Goal: Obtain resource: Download file/media

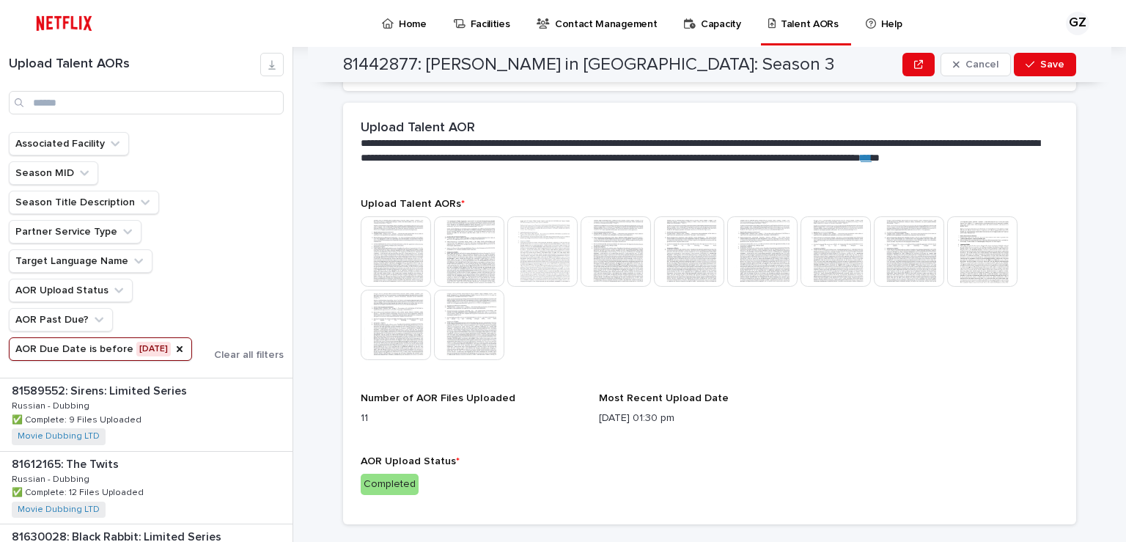
scroll to position [387, 0]
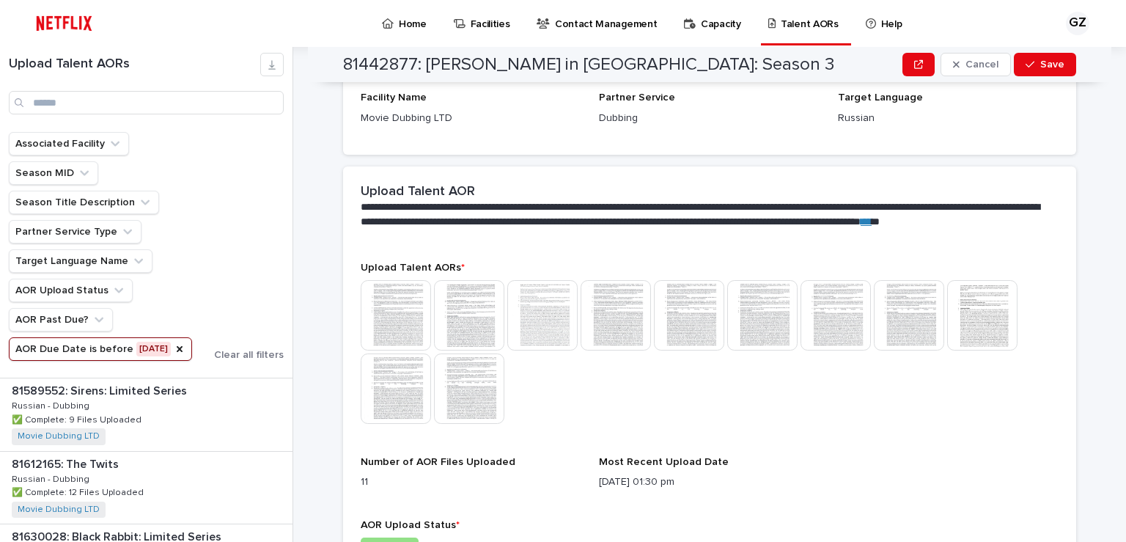
click at [407, 306] on img at bounding box center [396, 315] width 70 height 70
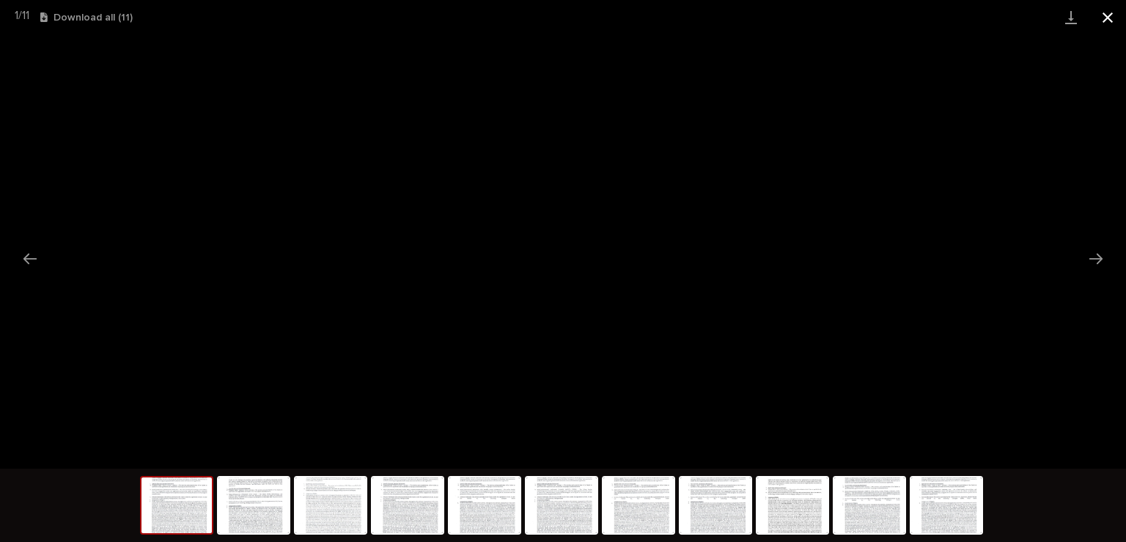
click at [1110, 13] on button "Close gallery" at bounding box center [1107, 17] width 37 height 34
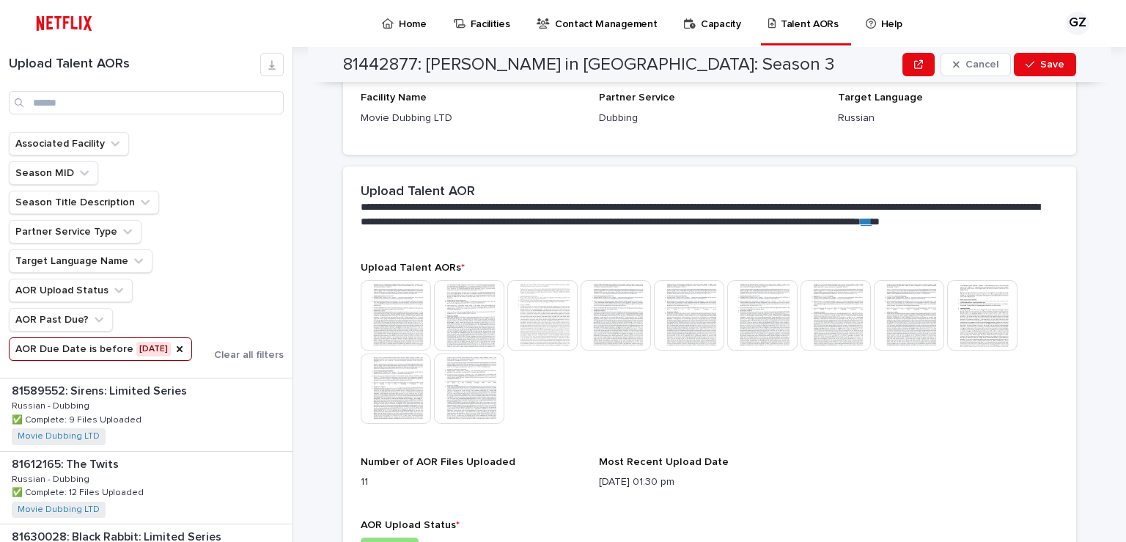
click at [490, 299] on img at bounding box center [469, 315] width 70 height 70
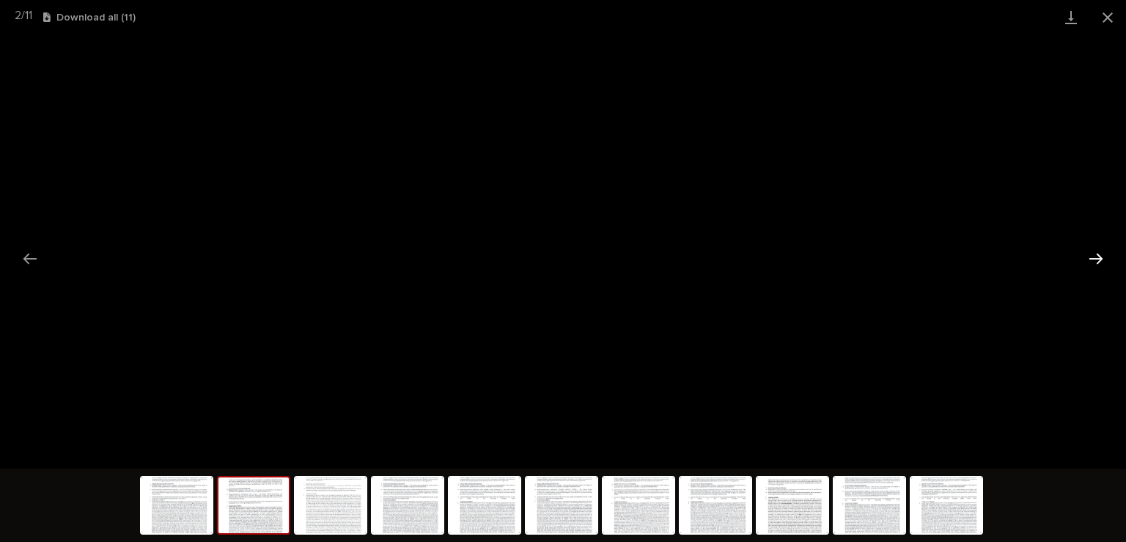
click at [1095, 257] on button "Next slide" at bounding box center [1095, 258] width 31 height 29
click at [1093, 261] on button "Next slide" at bounding box center [1095, 258] width 31 height 29
click at [1092, 257] on button "Next slide" at bounding box center [1095, 258] width 31 height 29
click at [1090, 254] on button "Next slide" at bounding box center [1095, 258] width 31 height 29
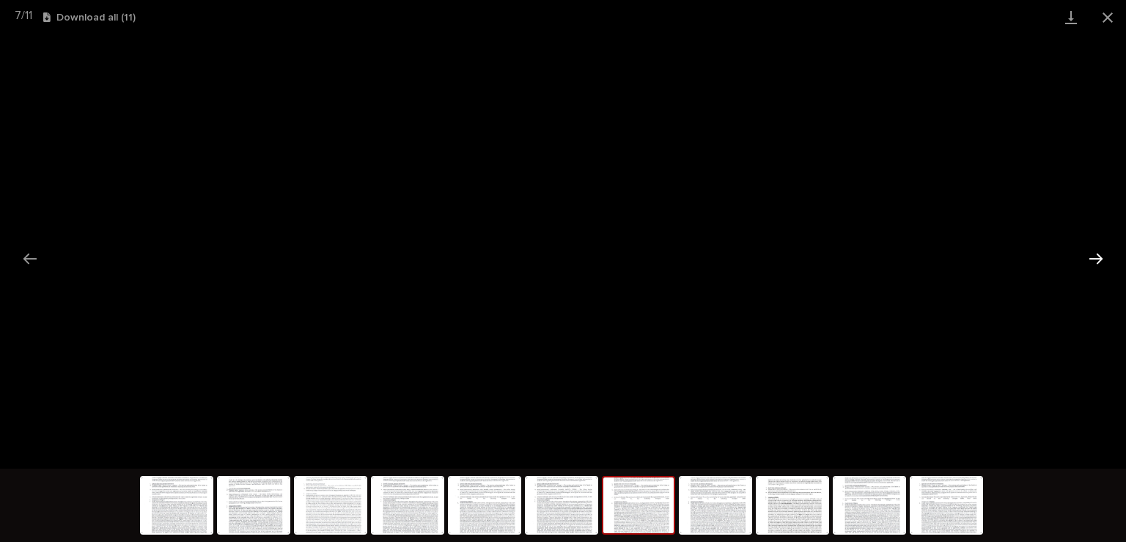
click at [1090, 254] on button "Next slide" at bounding box center [1095, 258] width 31 height 29
click at [1102, 259] on button "Next slide" at bounding box center [1095, 258] width 31 height 29
click at [1078, 15] on link "Download" at bounding box center [1071, 17] width 37 height 34
click at [1103, 263] on button "Next slide" at bounding box center [1095, 258] width 31 height 29
click at [1100, 21] on button "Close gallery" at bounding box center [1107, 17] width 37 height 34
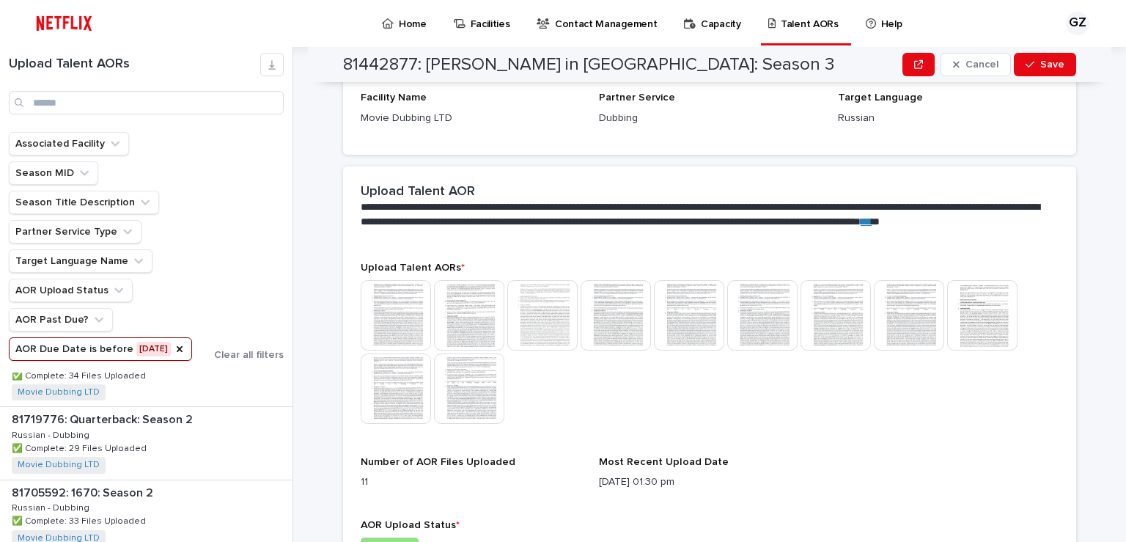
scroll to position [1340, 0]
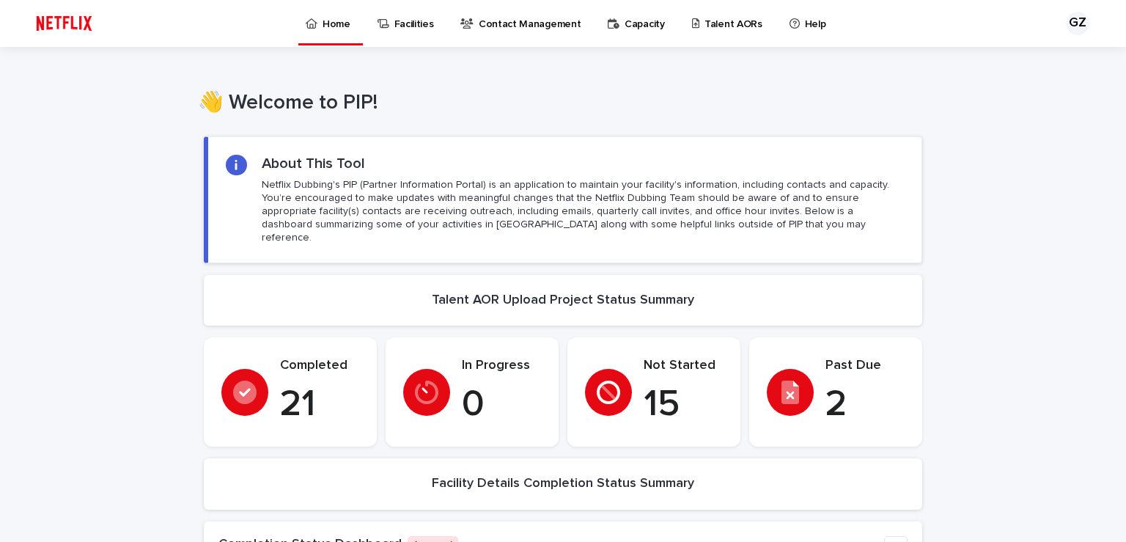
click at [539, 26] on p "Contact Management" at bounding box center [530, 15] width 102 height 31
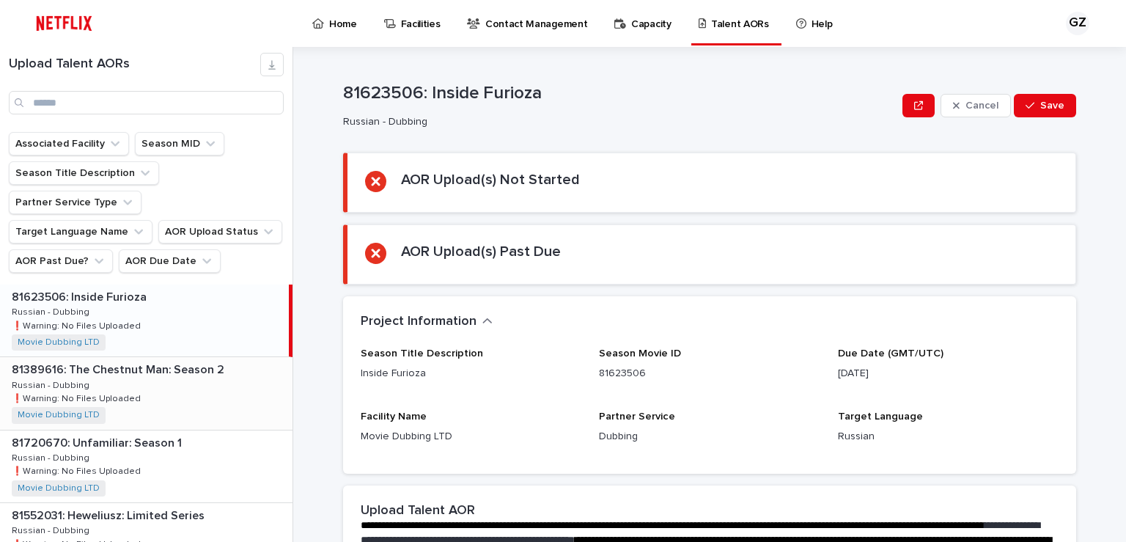
click at [191, 360] on p "81389616: The Chestnut Man: Season 2" at bounding box center [120, 368] width 216 height 17
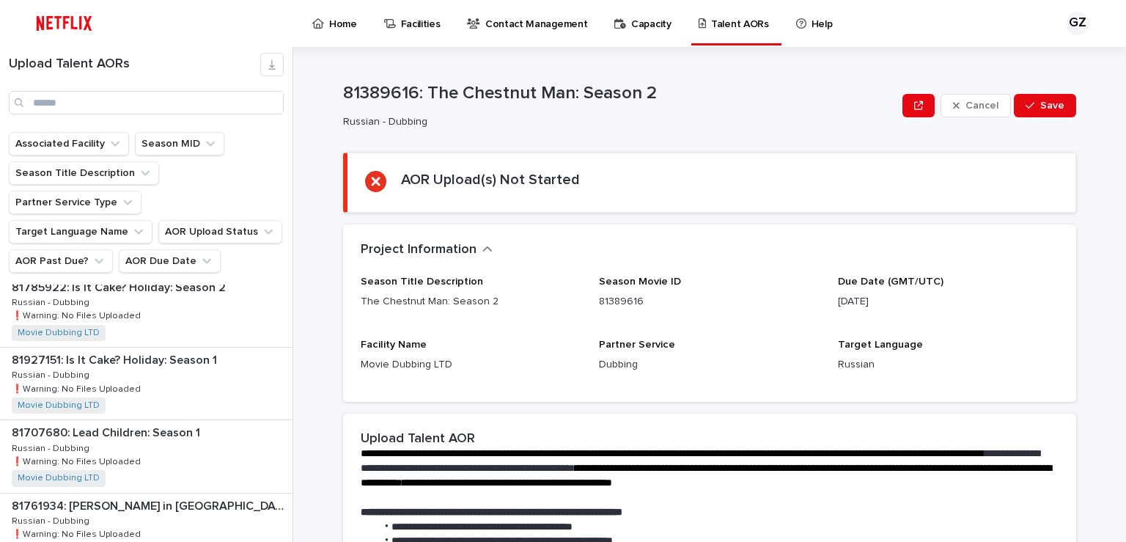
scroll to position [317, 0]
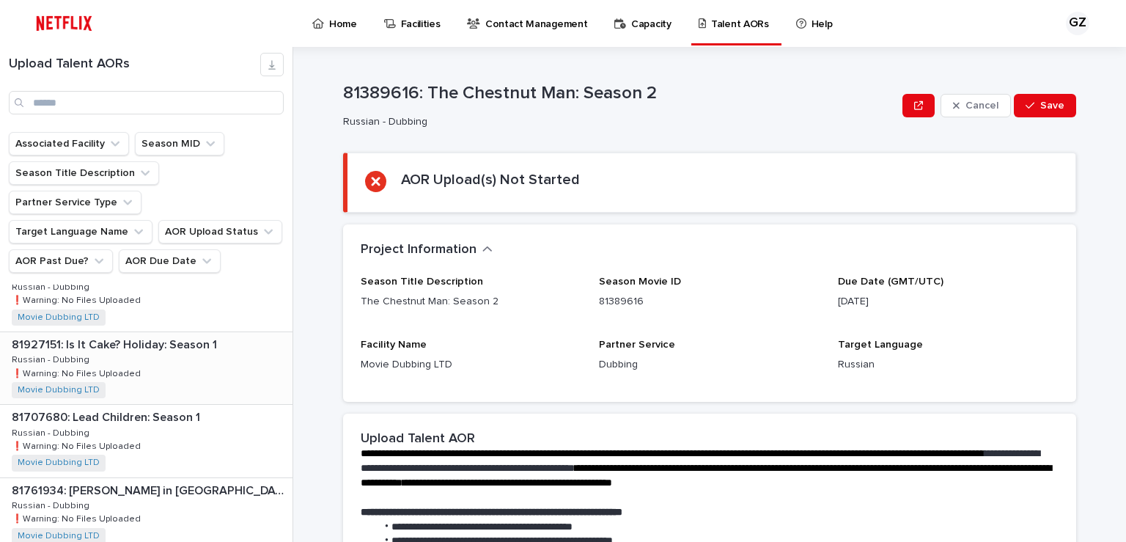
click at [185, 332] on div "81927151: Is It Cake? Holiday: Season 1 81927151: Is It Cake? Holiday: Season 1…" at bounding box center [146, 368] width 292 height 72
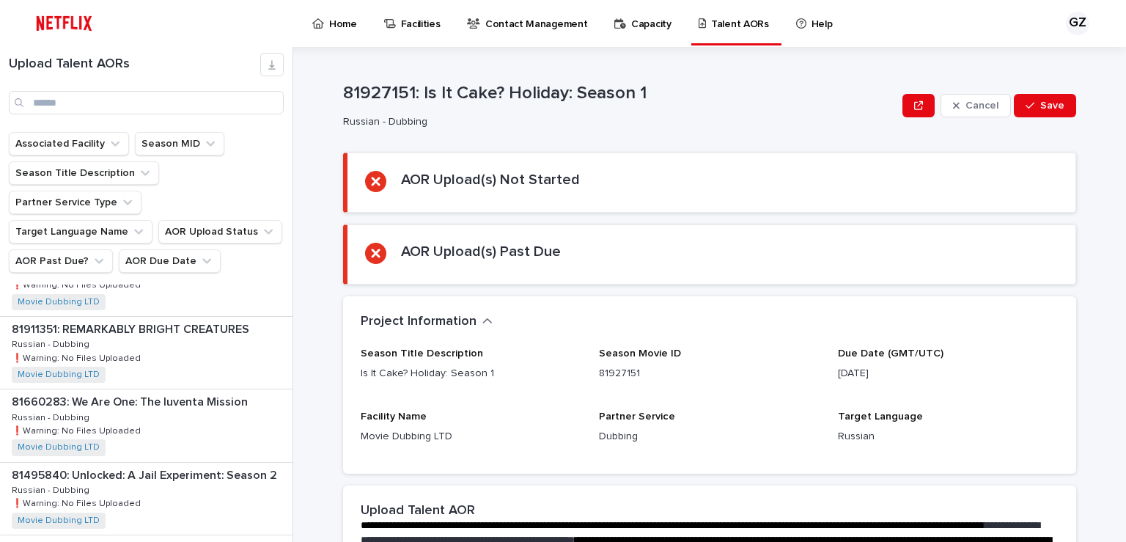
scroll to position [443, 0]
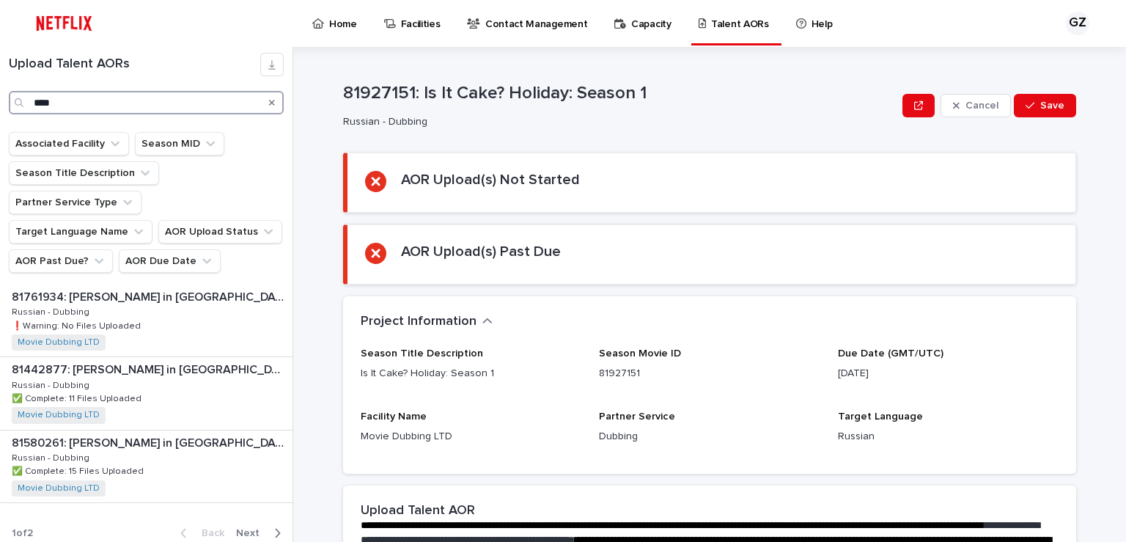
type input "****"
click at [144, 430] on div "81580261: [PERSON_NAME] in [GEOGRAPHIC_DATA]: Season 4 81580261: [PERSON_NAME] …" at bounding box center [146, 466] width 292 height 72
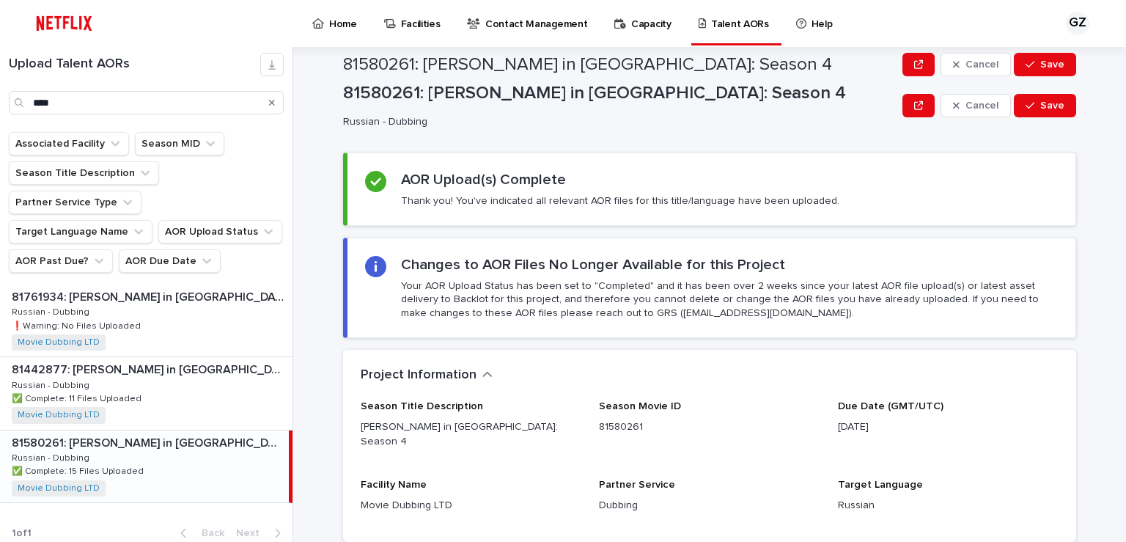
scroll to position [451, 0]
